Goal: Navigation & Orientation: Find specific page/section

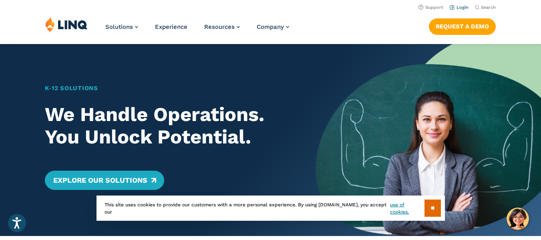
click at [463, 10] on link "Login" at bounding box center [458, 7] width 19 height 5
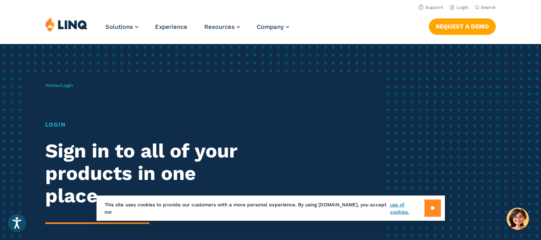
click at [437, 208] on input "**" at bounding box center [432, 207] width 16 height 17
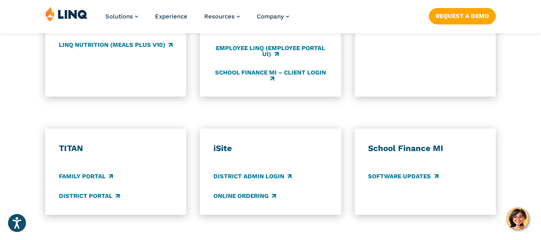
scroll to position [549, 0]
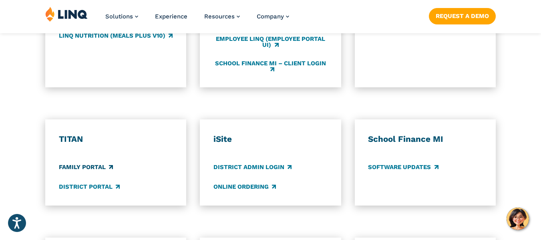
click at [76, 170] on link "Family Portal" at bounding box center [86, 166] width 54 height 9
